Goal: Find specific fact: Find specific fact

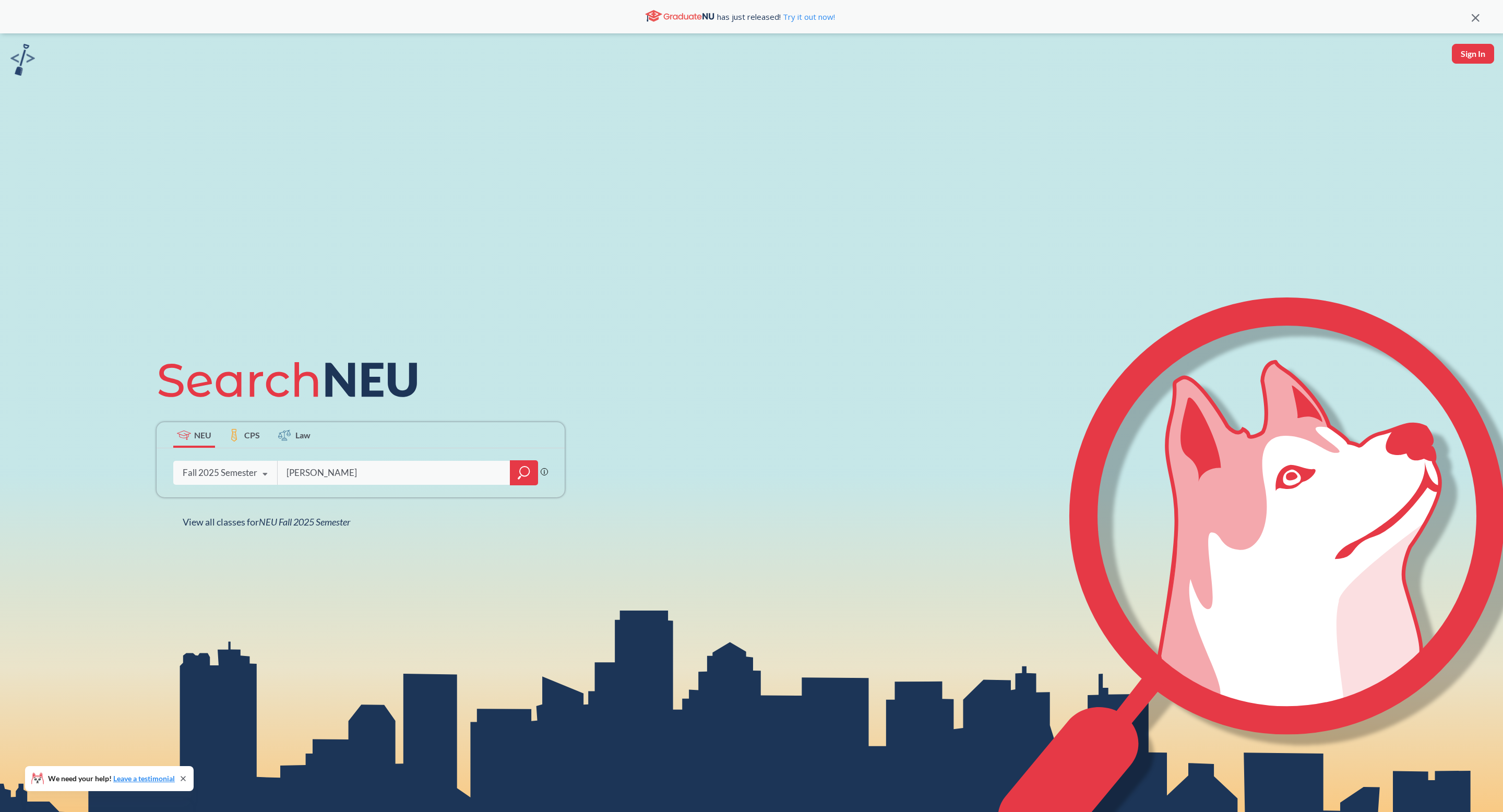
type input "[PERSON_NAME]"
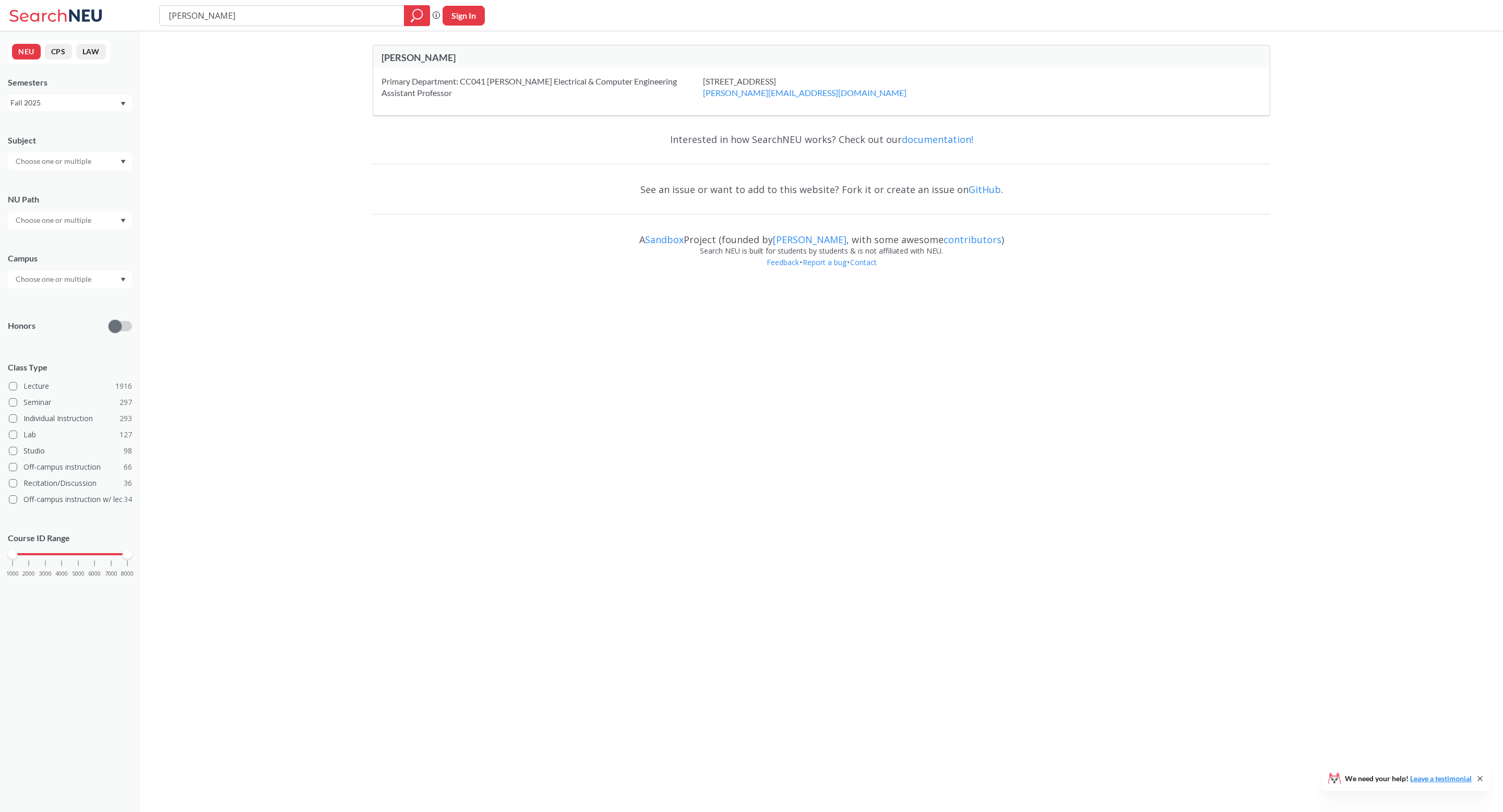
click at [703, 80] on div "[STREET_ADDRESS] [PERSON_NAME][EMAIL_ADDRESS][DOMAIN_NAME]" at bounding box center [818, 87] width 230 height 23
click at [515, 88] on div "Primary Department: CC041 [PERSON_NAME] Electrical & Computer Engineering Assis…" at bounding box center [542, 87] width 321 height 23
click at [516, 88] on div "Primary Department: CC041 [PERSON_NAME] Electrical & Computer Engineering Assis…" at bounding box center [542, 87] width 321 height 23
click at [516, 88] on div "Primary Department: CC041 [PERSON_NAME] Electrical & Computer Engineering Assis…" at bounding box center [542, 87] width 321 height 23
click at [517, 89] on div "Primary Department: CC041 [PERSON_NAME] Electrical & Computer Engineering Assis…" at bounding box center [542, 87] width 321 height 23
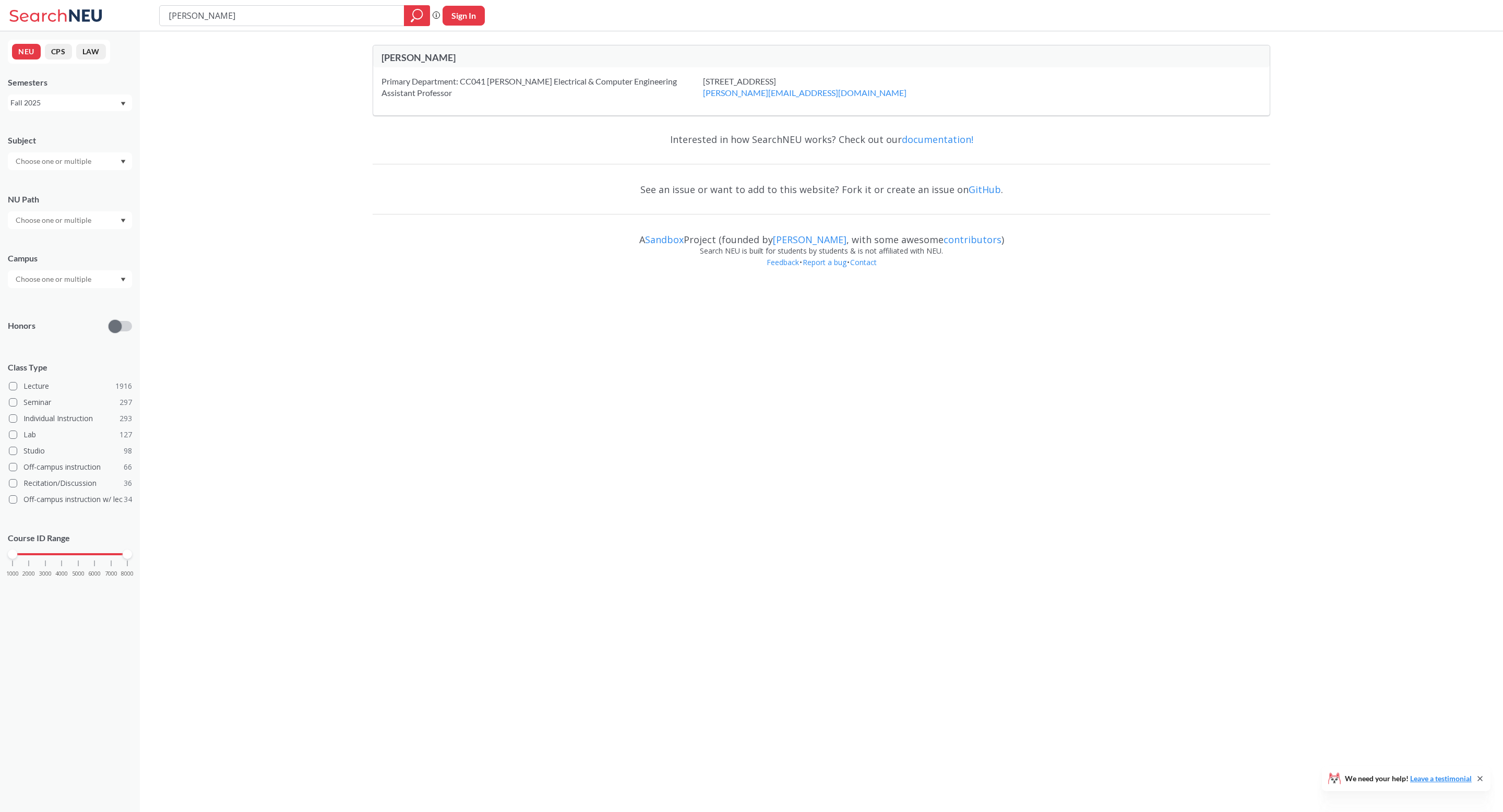
click at [510, 90] on div "Primary Department: CC041 [PERSON_NAME] Electrical & Computer Engineering Assis…" at bounding box center [542, 87] width 321 height 23
click at [490, 90] on div "Primary Department: CC041 [PERSON_NAME] Electrical & Computer Engineering Assis…" at bounding box center [542, 87] width 321 height 23
drag, startPoint x: 491, startPoint y: 90, endPoint x: 566, endPoint y: 76, distance: 76.3
click at [491, 90] on div "Primary Department: CC041 [PERSON_NAME] Electrical & Computer Engineering Assis…" at bounding box center [542, 87] width 321 height 23
click at [631, 74] on div "Primary Department: CC041 [PERSON_NAME] Electrical & Computer Engineering Assis…" at bounding box center [822, 91] width 897 height 48
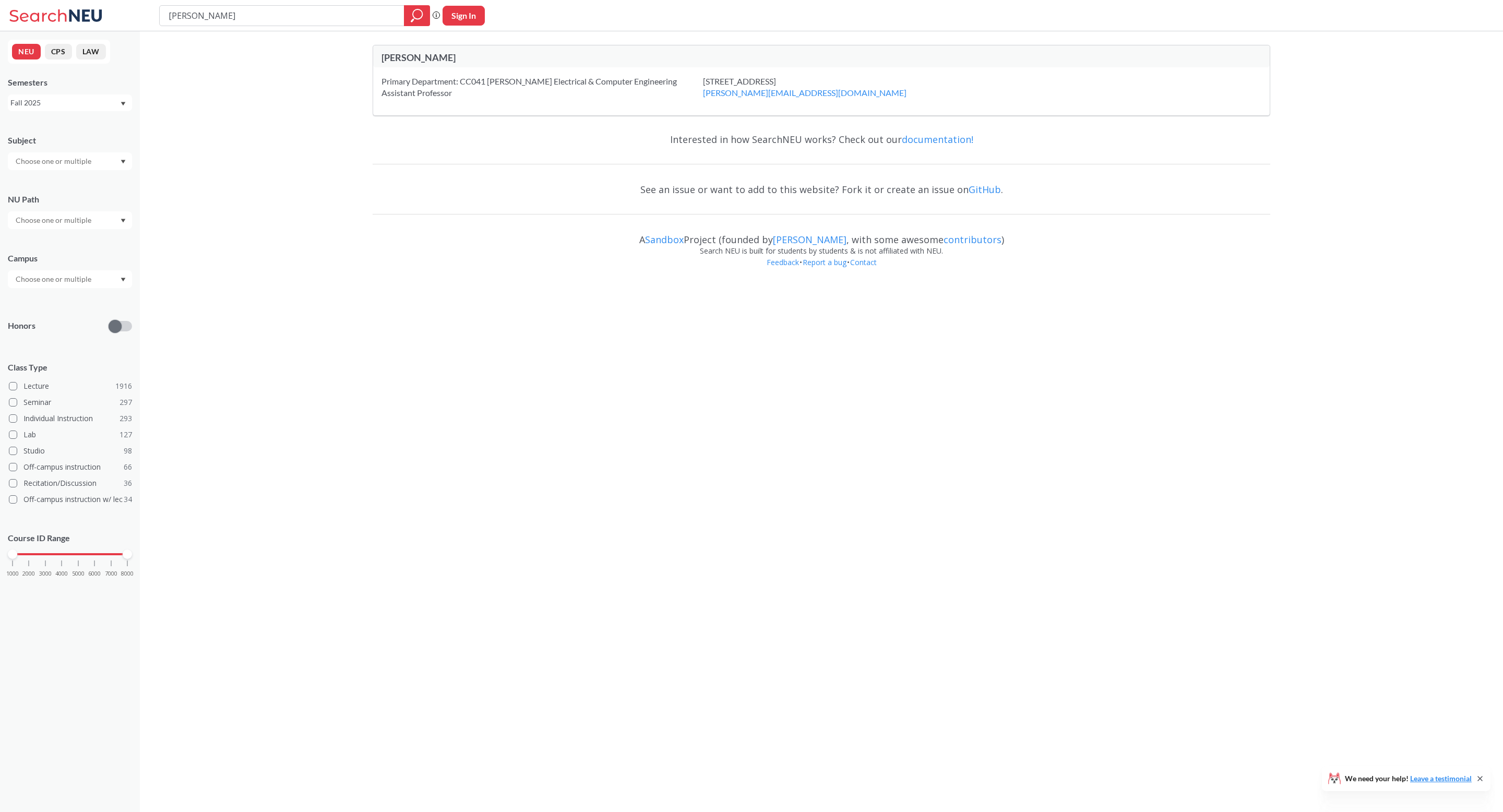
click at [689, 66] on div "[PERSON_NAME]" at bounding box center [822, 57] width 897 height 22
click at [688, 66] on div "[PERSON_NAME]" at bounding box center [822, 57] width 897 height 22
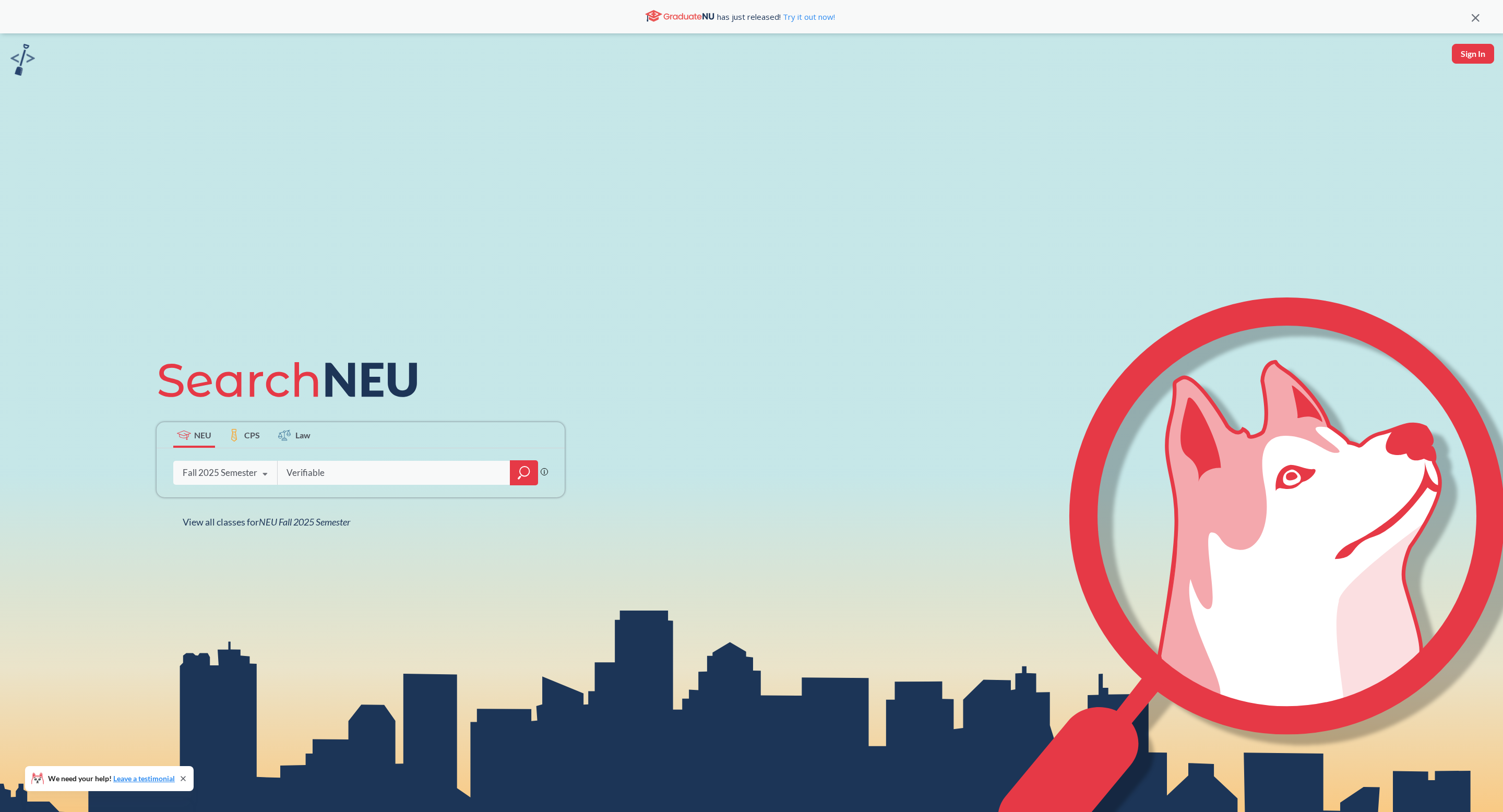
type input "Verifiable"
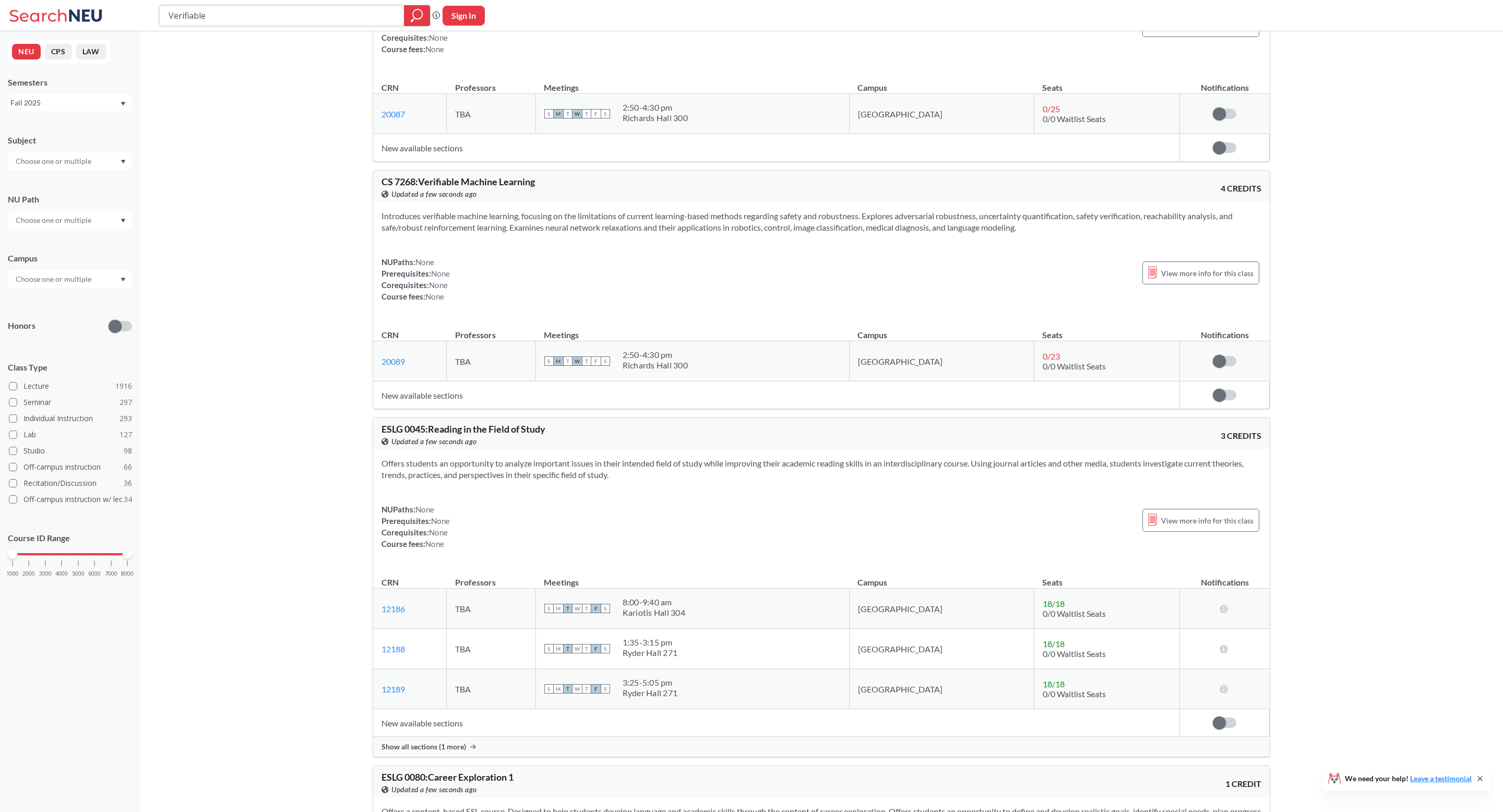
scroll to position [366, 0]
